Goal: Transaction & Acquisition: Purchase product/service

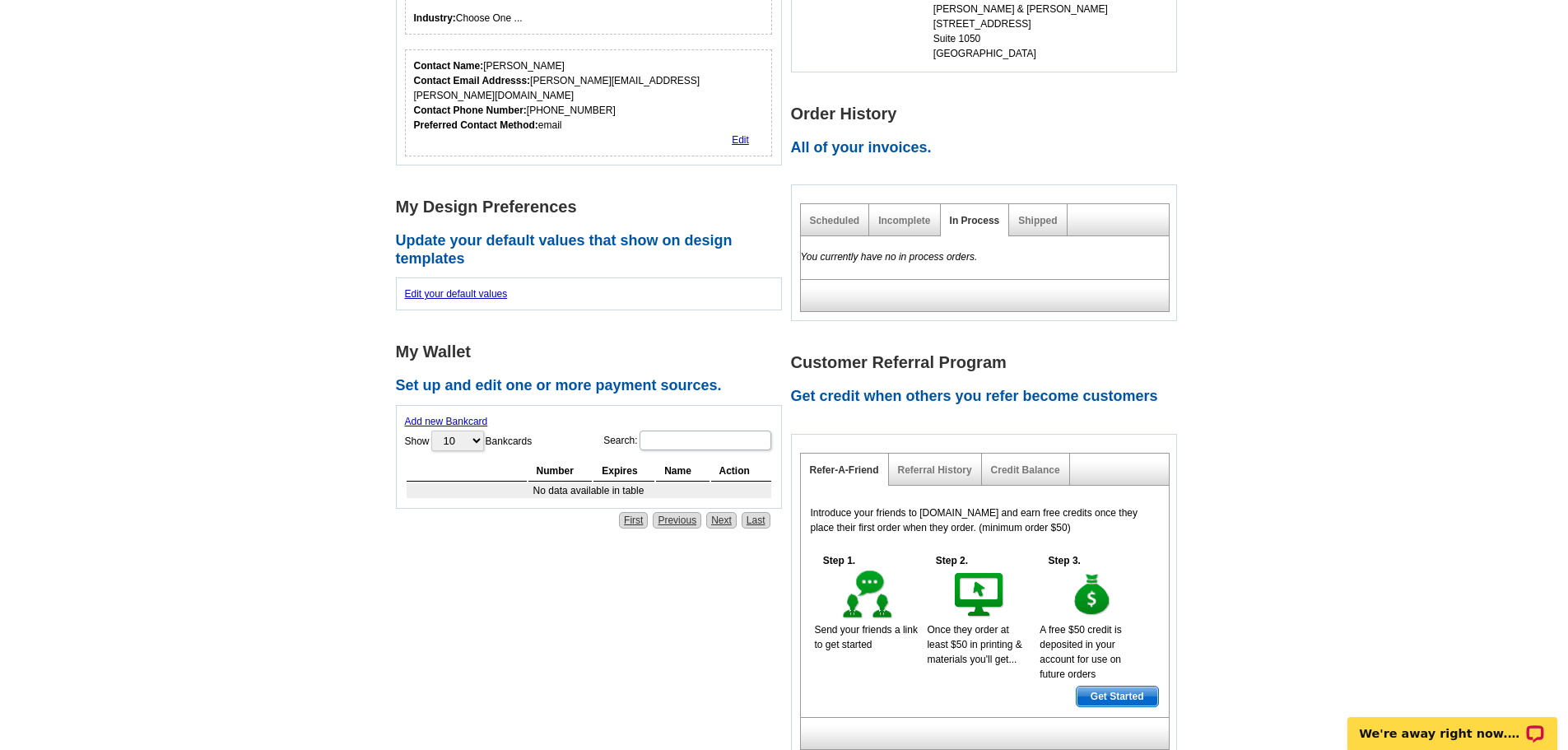
scroll to position [493, 0]
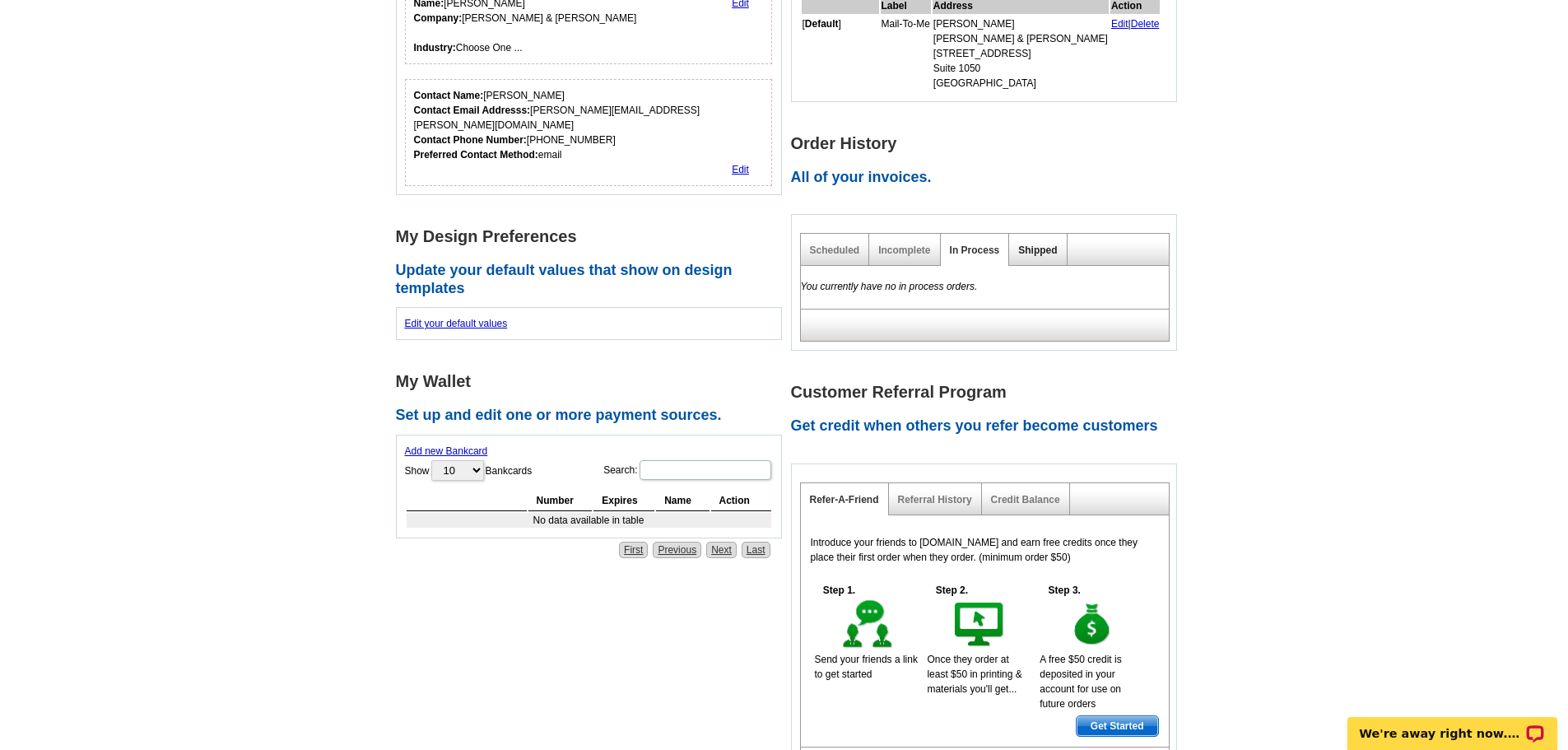
click at [1030, 248] on link "Shipped" at bounding box center [1037, 250] width 39 height 11
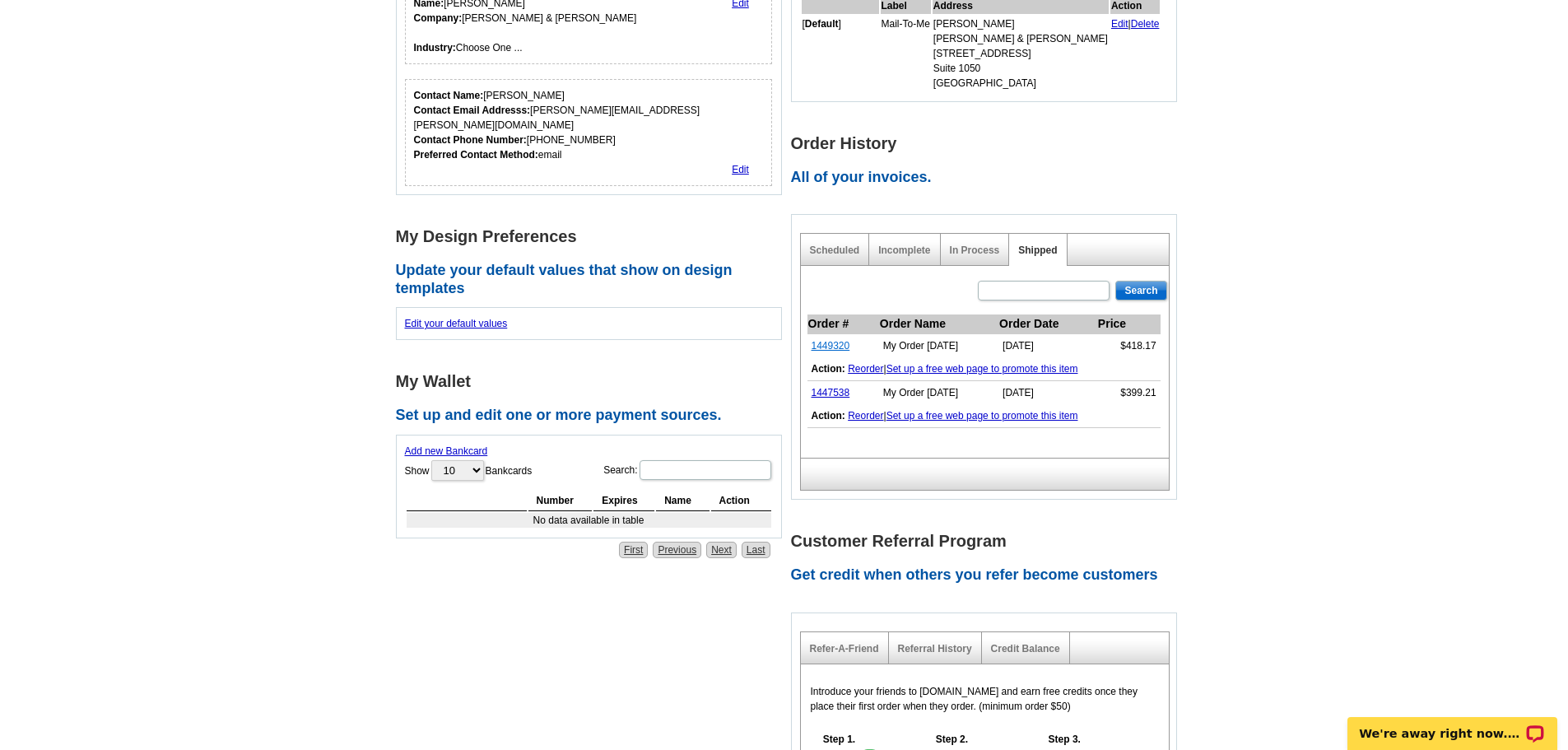
click at [835, 346] on link "1449320" at bounding box center [830, 346] width 39 height 11
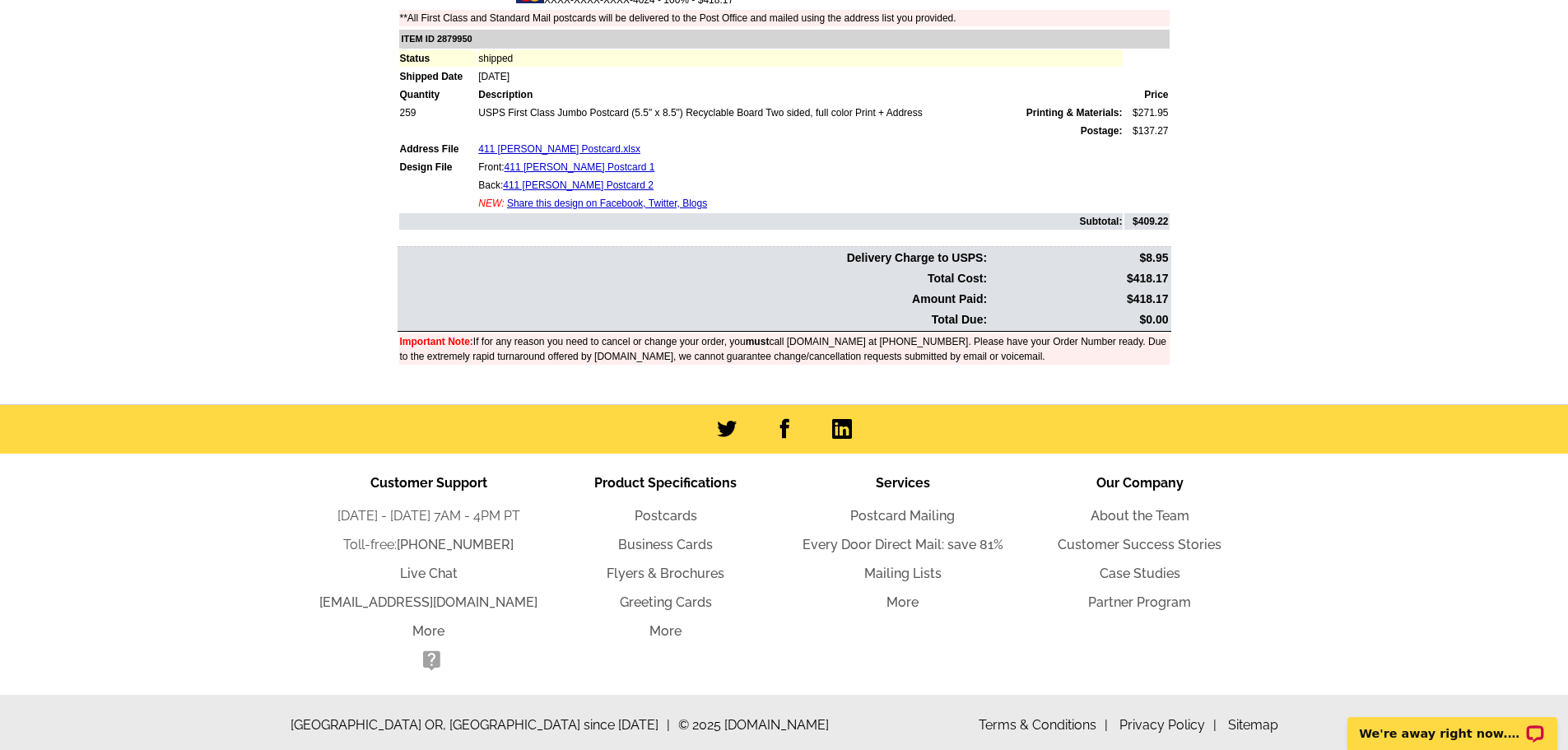
scroll to position [334, 0]
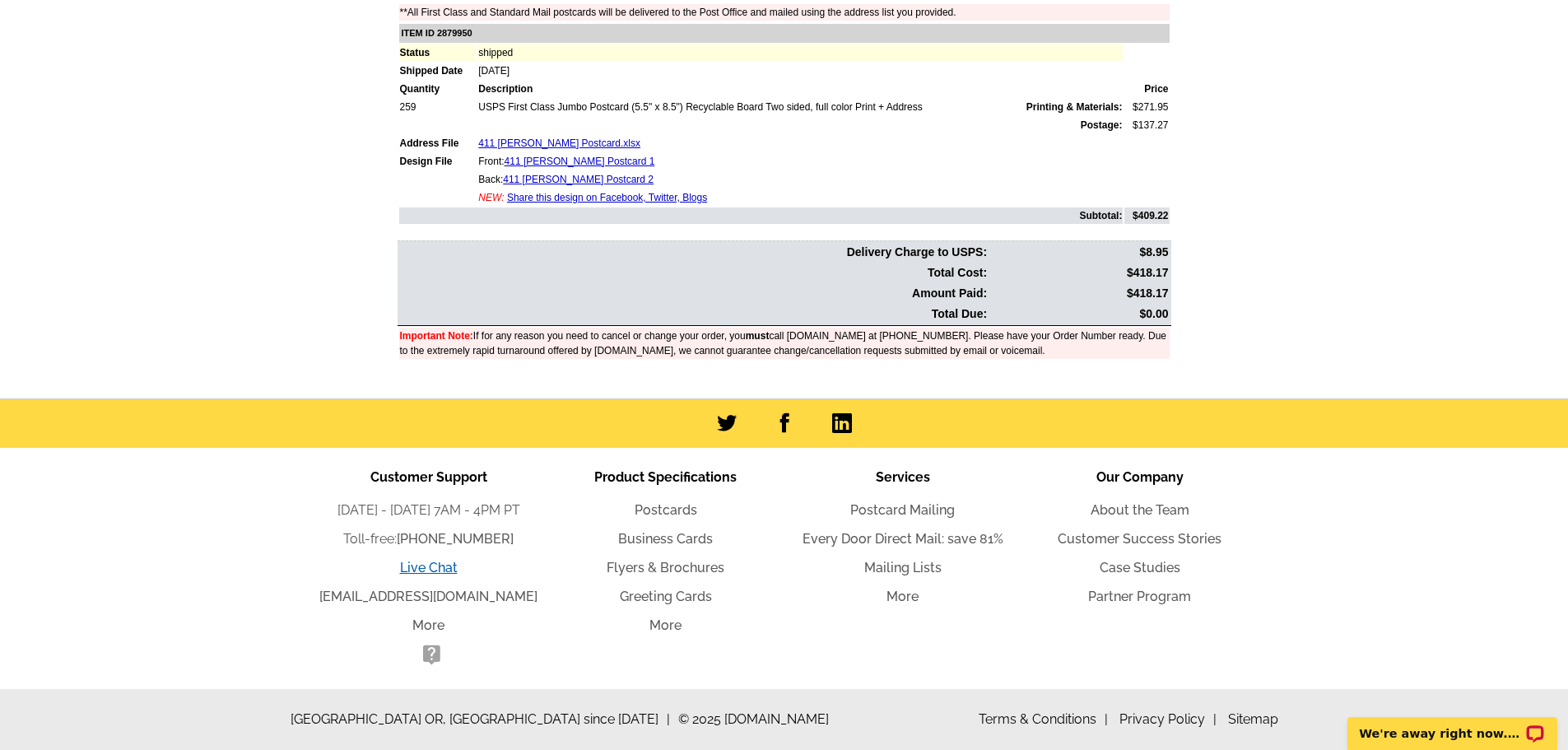
click at [427, 565] on link "Live Chat" at bounding box center [428, 567] width 57 height 16
click at [1241, 305] on main "Order Number: 1449320 Download Invoice | Print Invoice Order Name My Order 2024…" at bounding box center [784, 87] width 1568 height 621
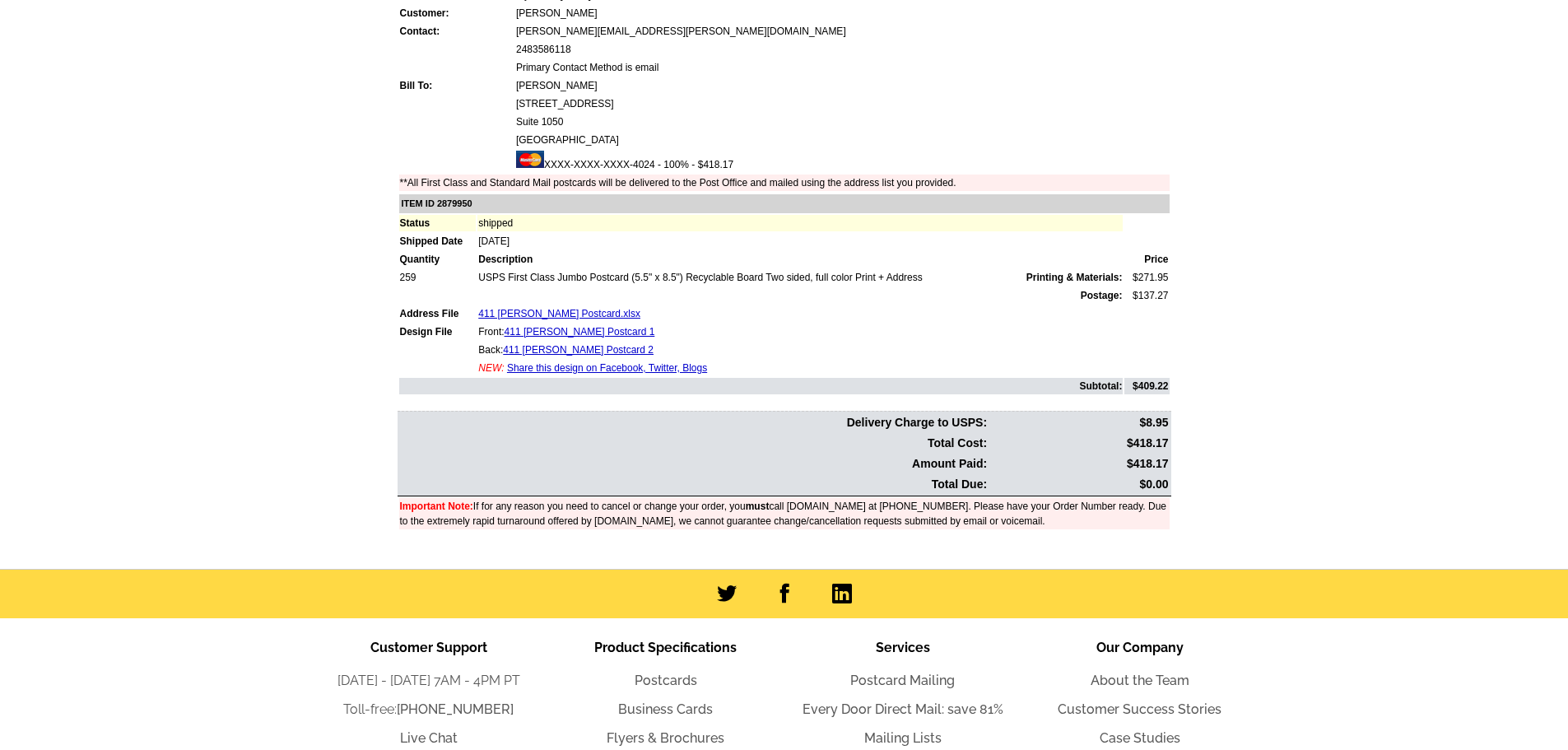
scroll to position [0, 0]
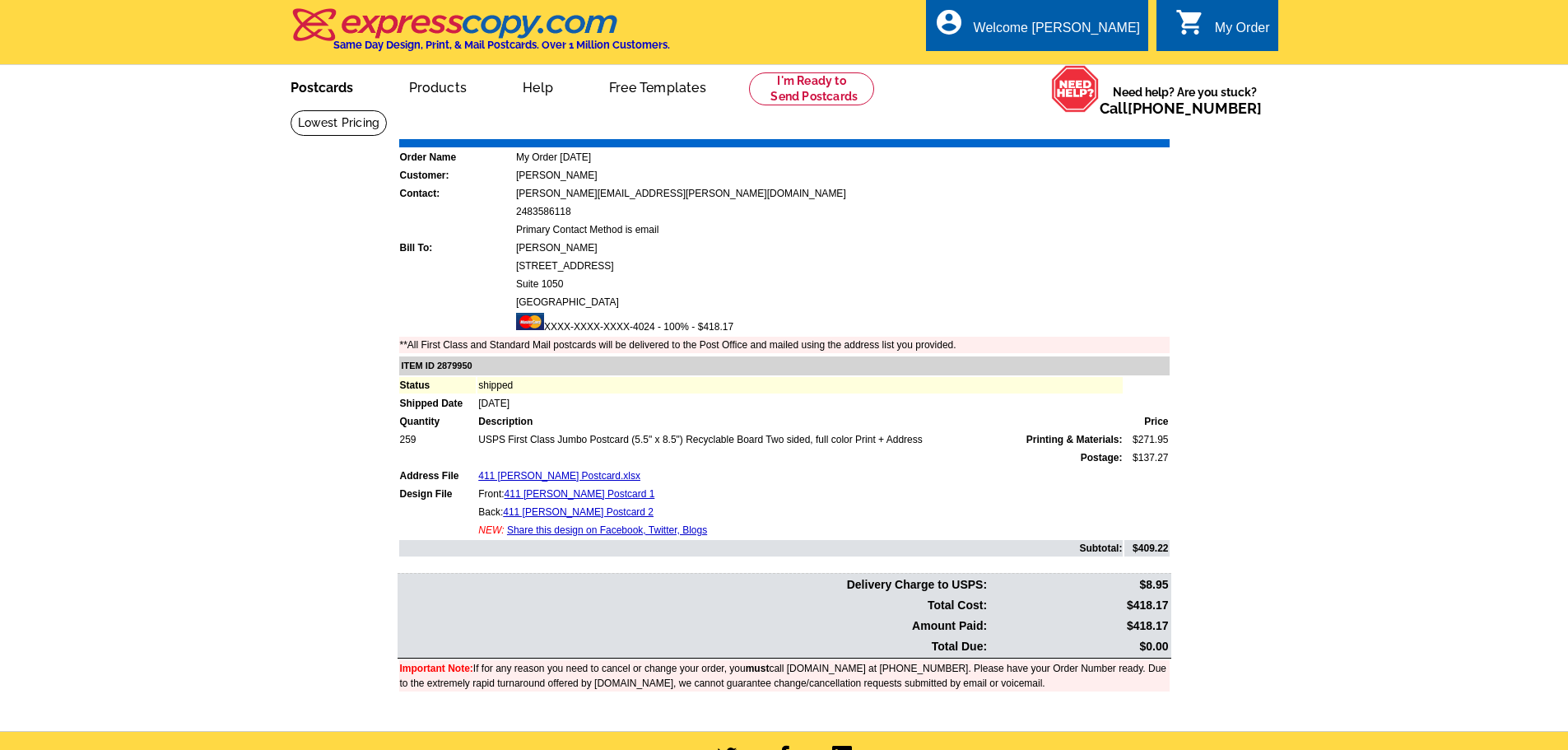
click at [307, 89] on link "Postcards" at bounding box center [321, 86] width 116 height 39
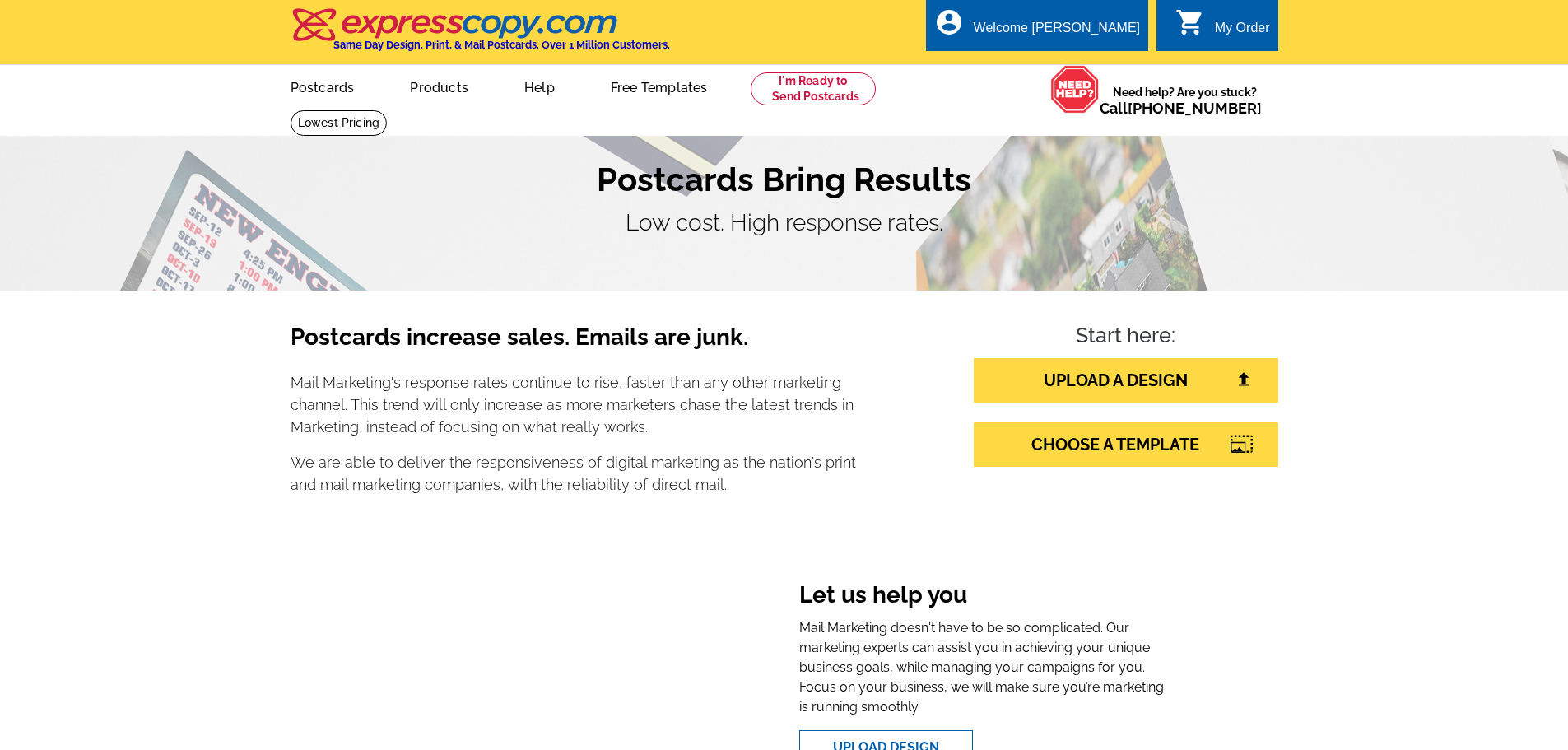
click at [1532, 398] on div "Postcards increase sales. Emails are junk. Mail Marketing's response rates cont…" at bounding box center [784, 567] width 1568 height 553
click at [1105, 374] on link "UPLOAD A DESIGN" at bounding box center [1126, 380] width 305 height 44
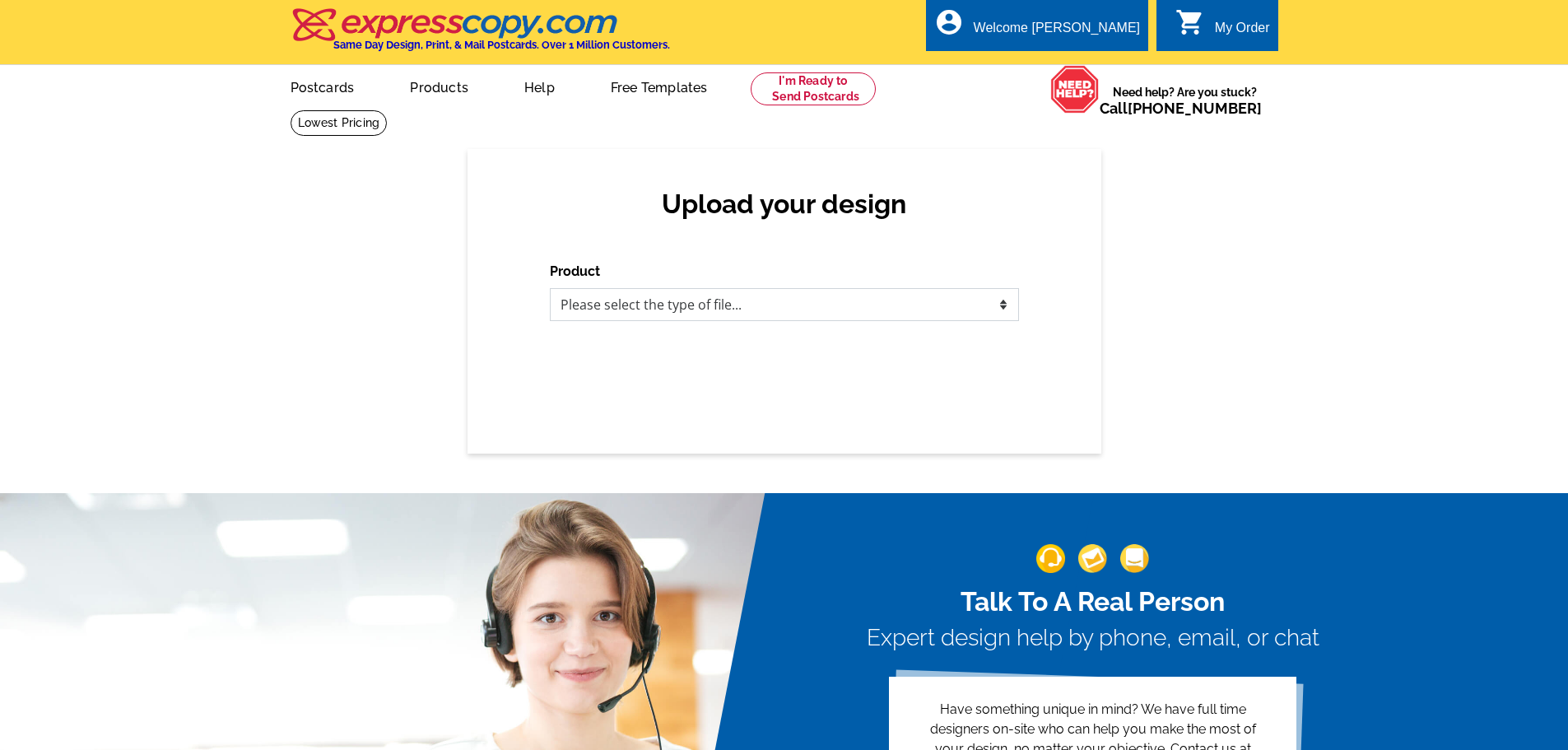
click at [1001, 309] on select "Please select the type of file... Postcards Business Cards Letters and flyers G…" at bounding box center [784, 304] width 469 height 33
click at [1001, 306] on select "Please select the type of file... Postcards Business Cards Letters and flyers G…" at bounding box center [784, 304] width 469 height 33
select select "1"
click at [550, 289] on select "Please select the type of file... Postcards Business Cards Letters and flyers G…" at bounding box center [784, 304] width 469 height 33
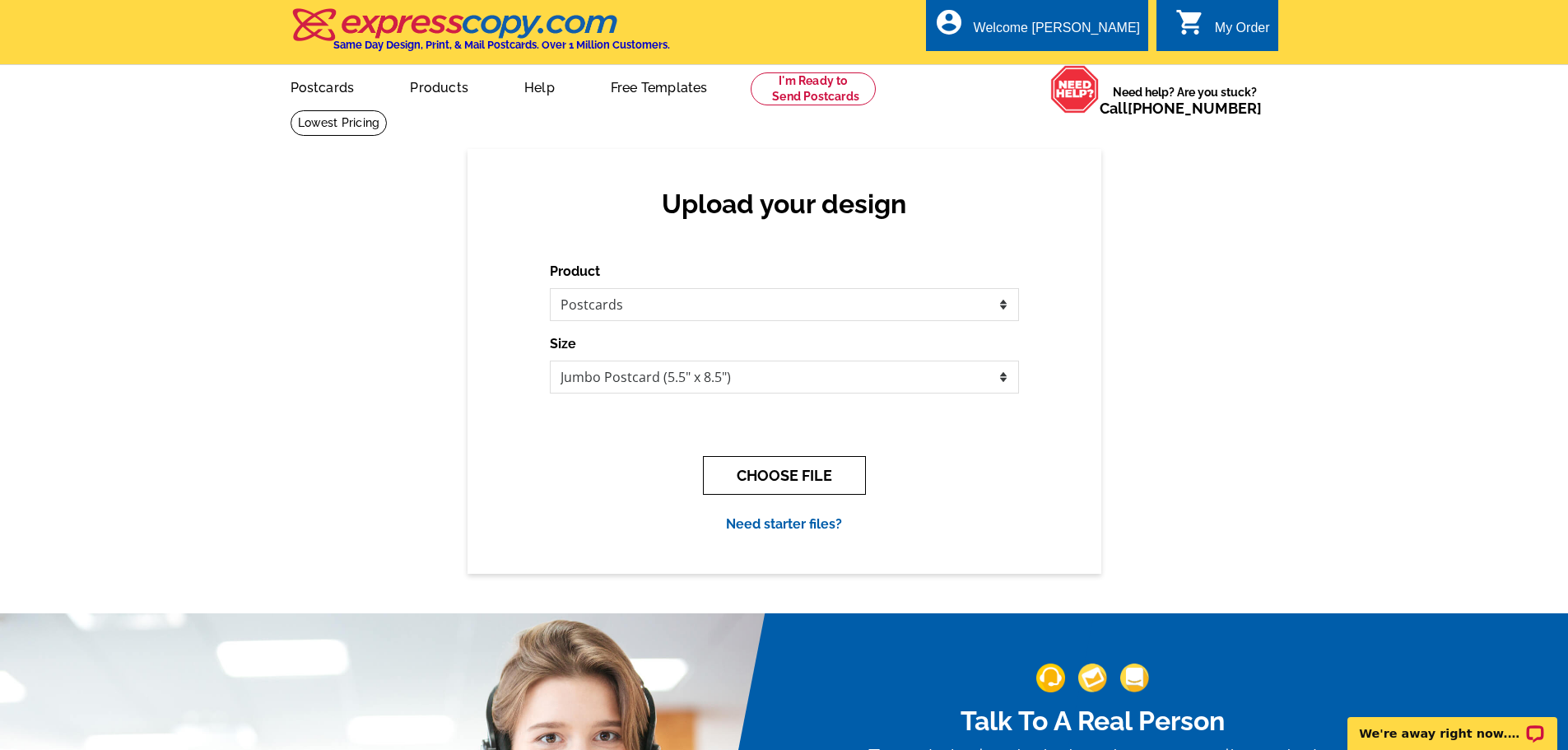
click at [792, 474] on button "CHOOSE FILE" at bounding box center [784, 475] width 163 height 39
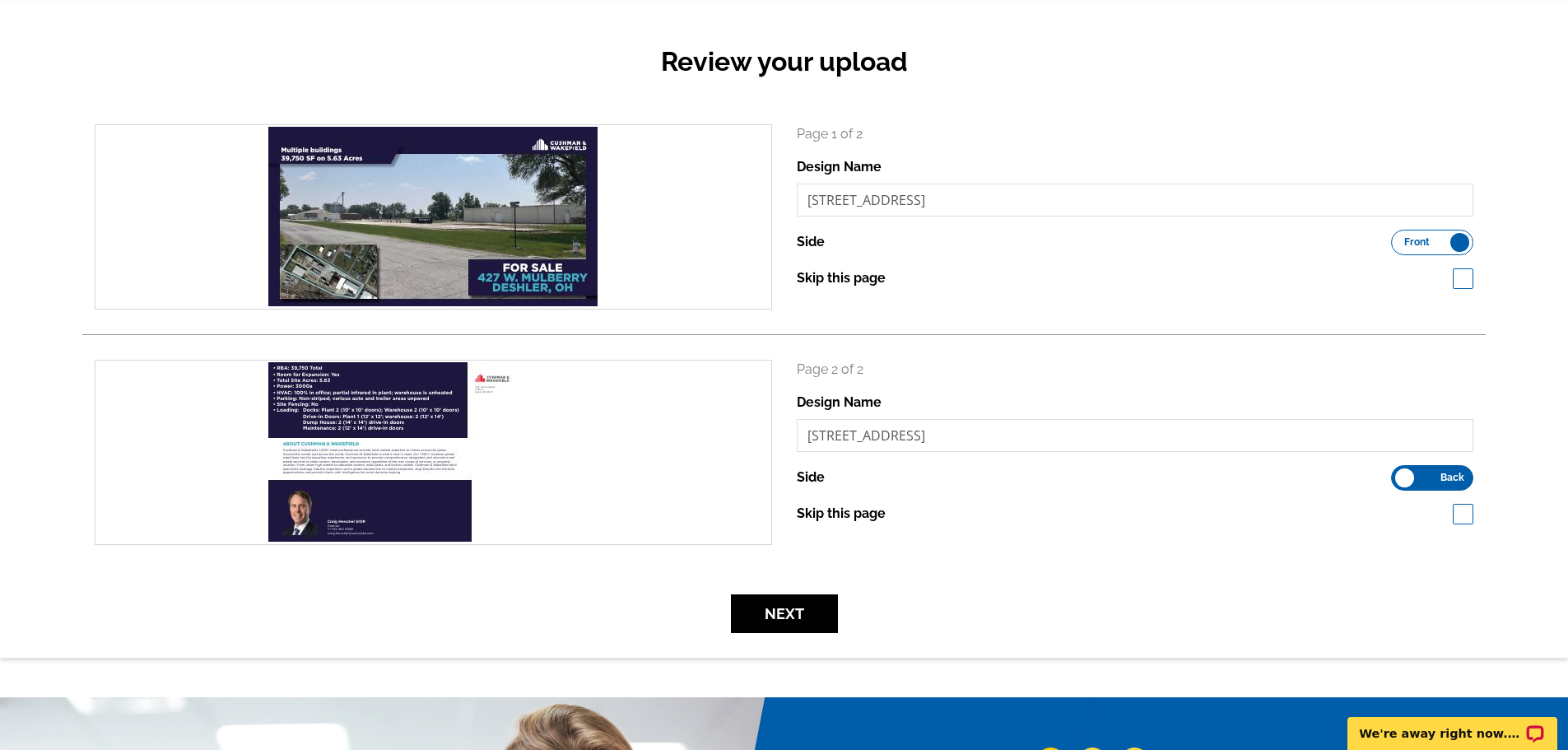
scroll to position [164, 0]
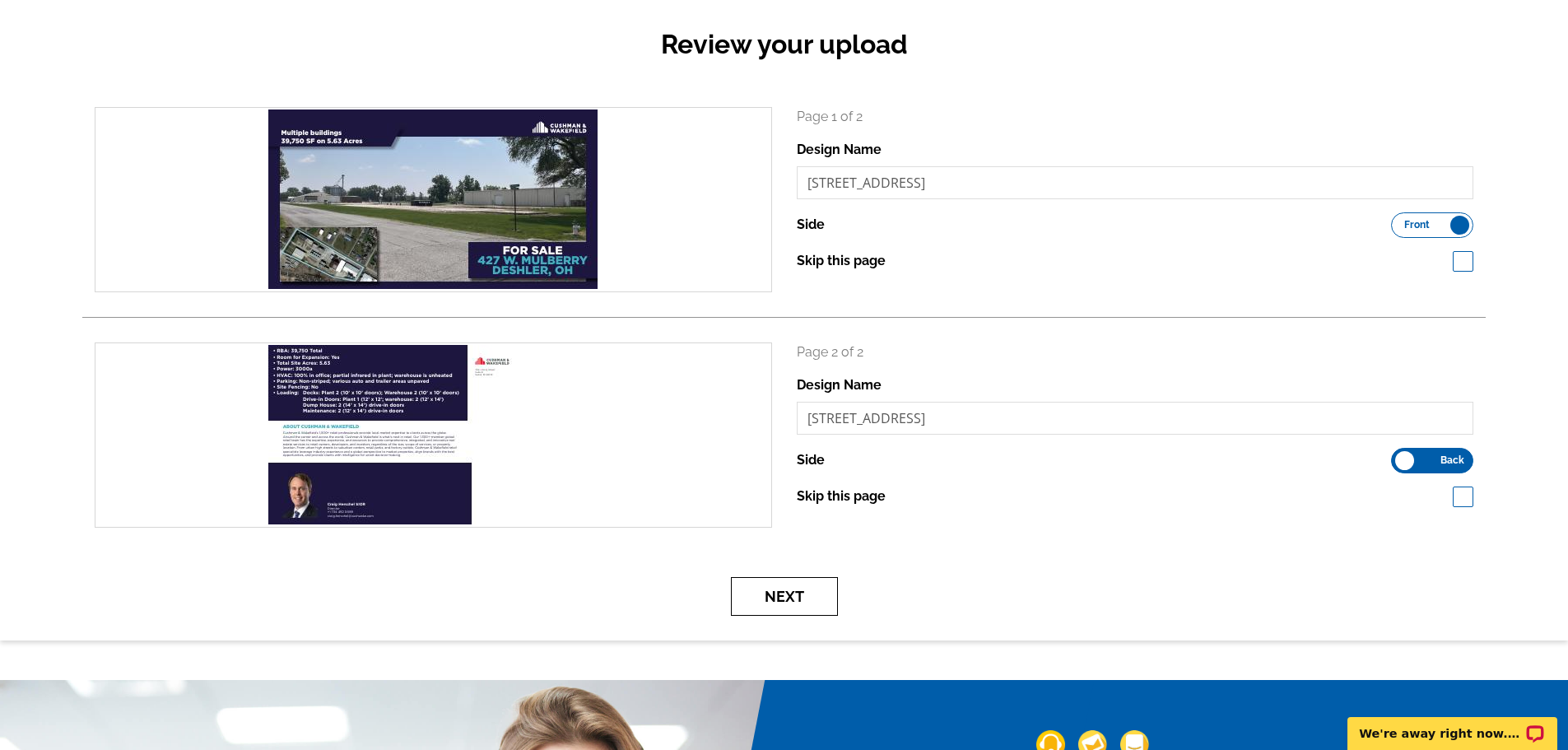
click at [798, 596] on button "Next" at bounding box center [784, 596] width 107 height 39
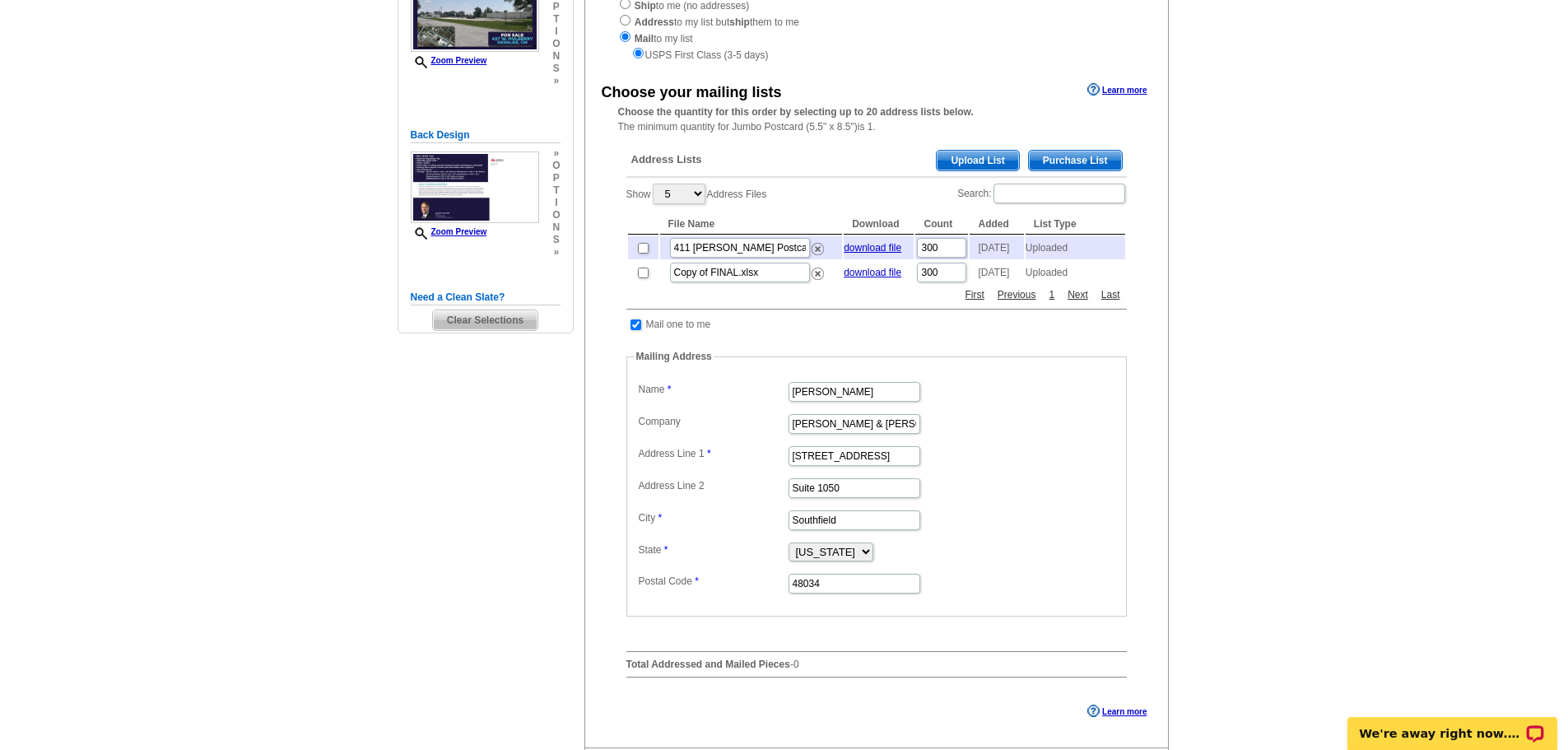
scroll to position [247, 0]
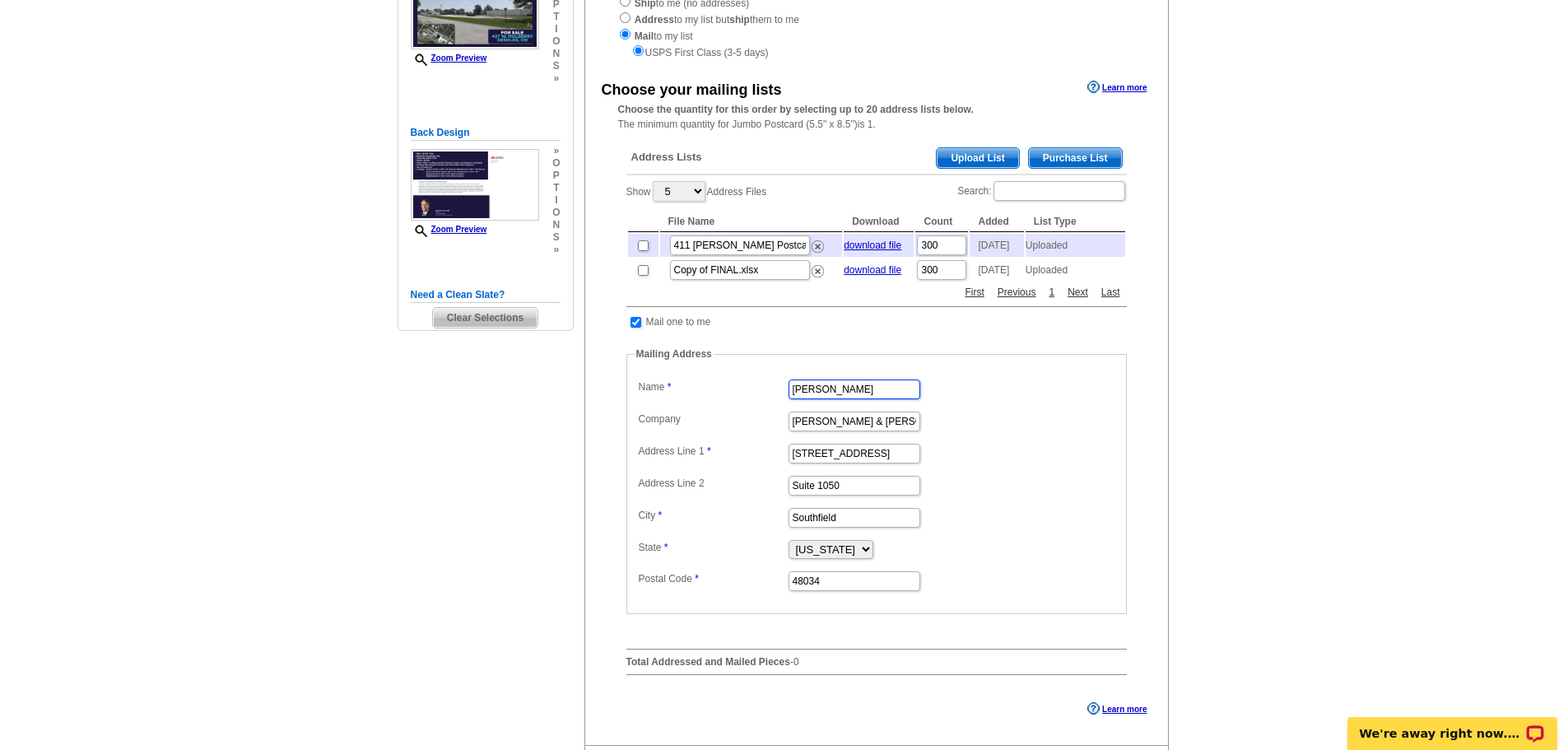
click at [875, 399] on input "[PERSON_NAME]" at bounding box center [855, 389] width 132 height 20
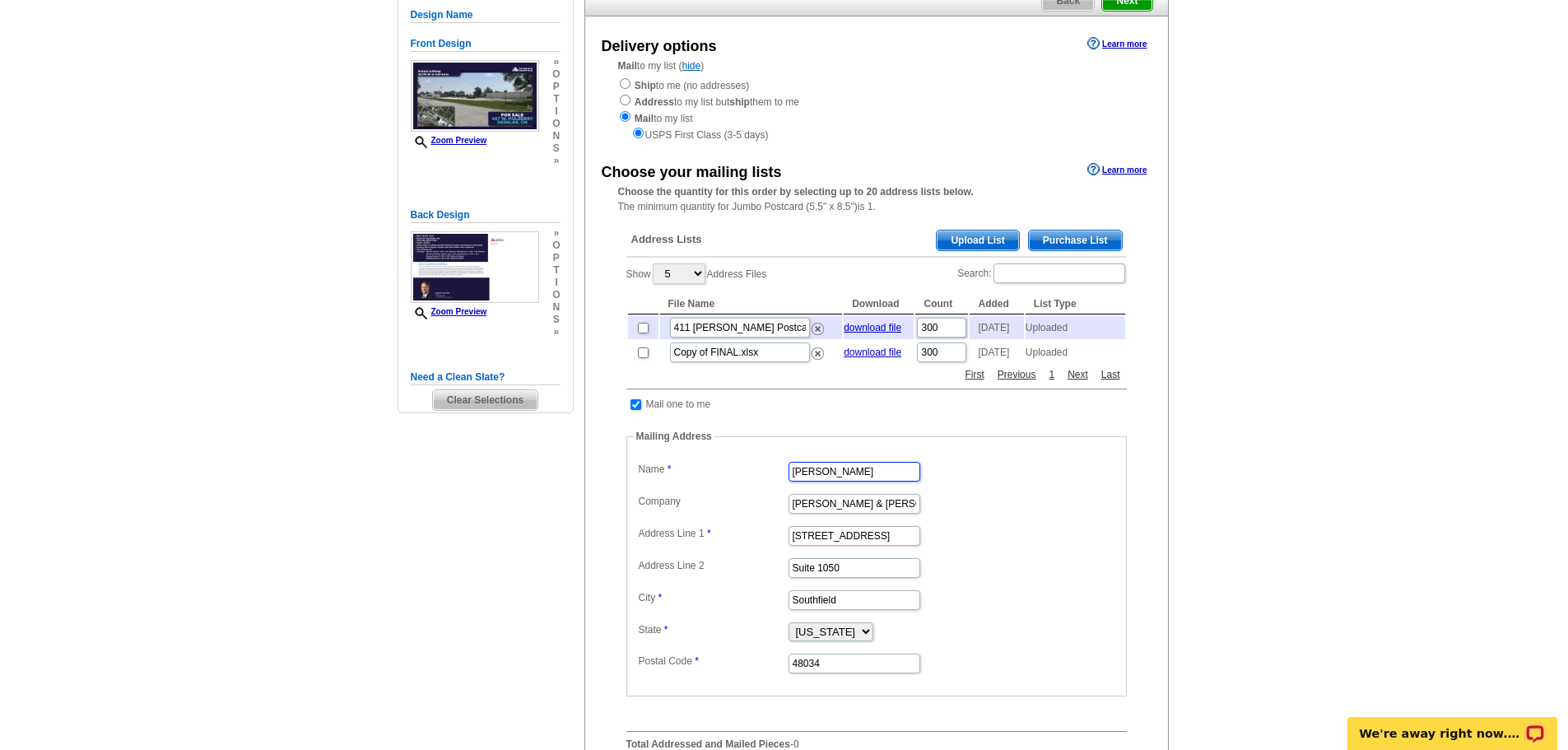
scroll to position [0, 0]
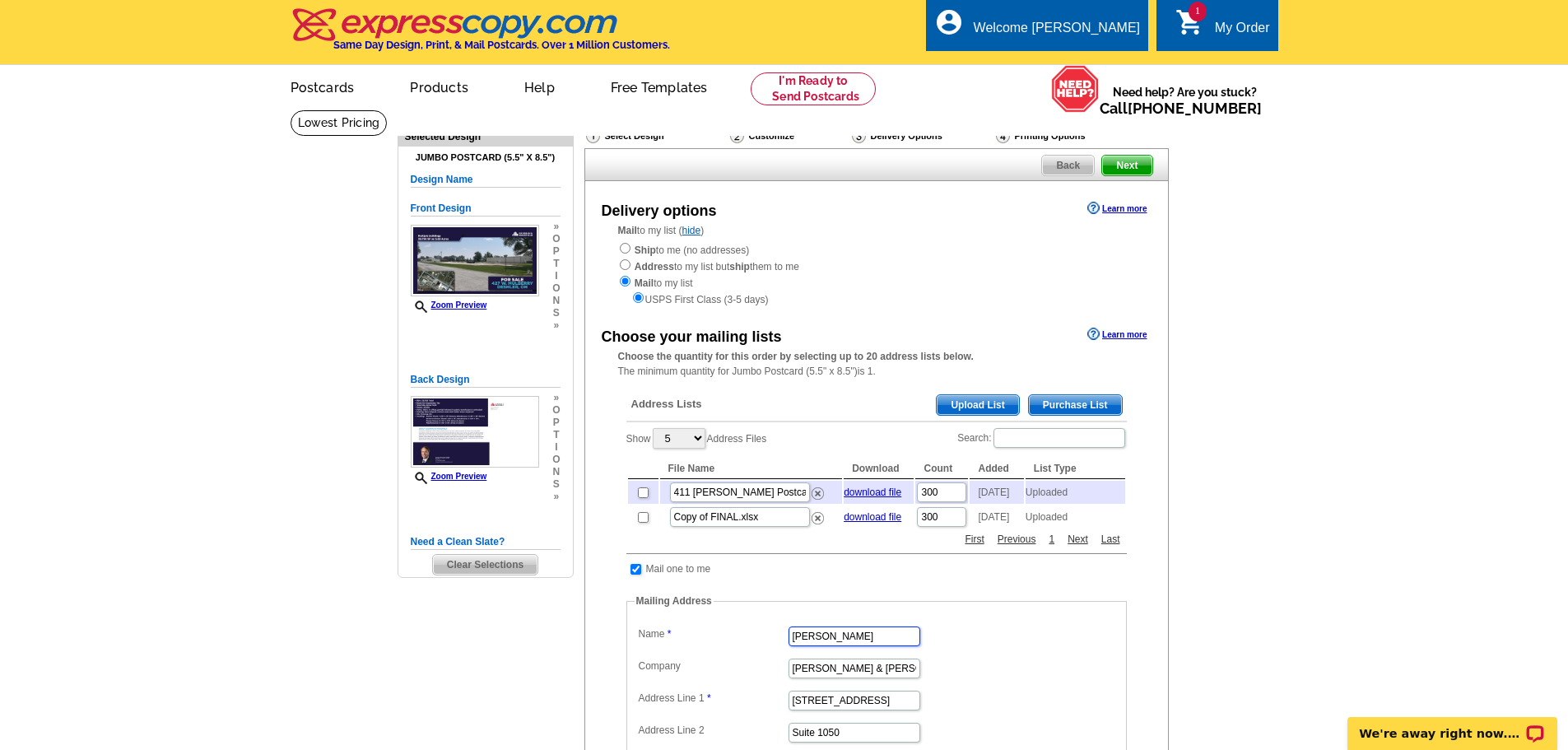
type input "[PERSON_NAME]"
click at [1107, 96] on link "Logout" at bounding box center [1113, 93] width 42 height 15
